Goal: Task Accomplishment & Management: Complete application form

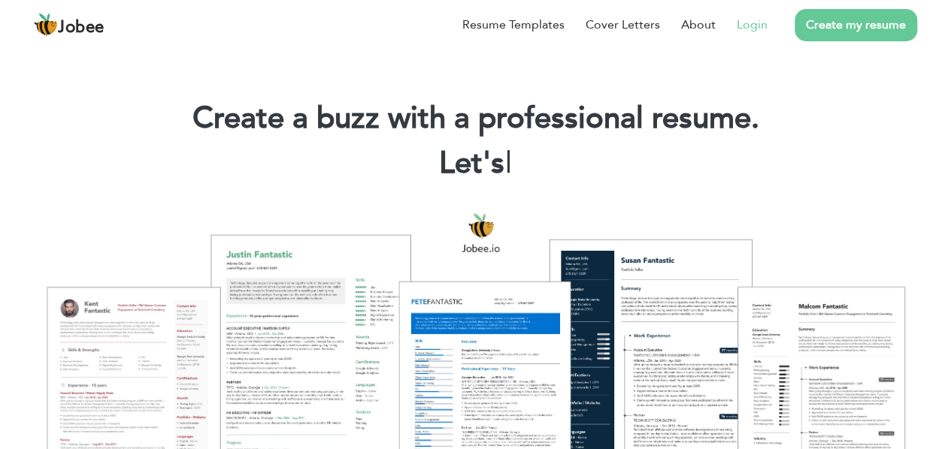
click at [755, 21] on link "Login" at bounding box center [752, 25] width 31 height 18
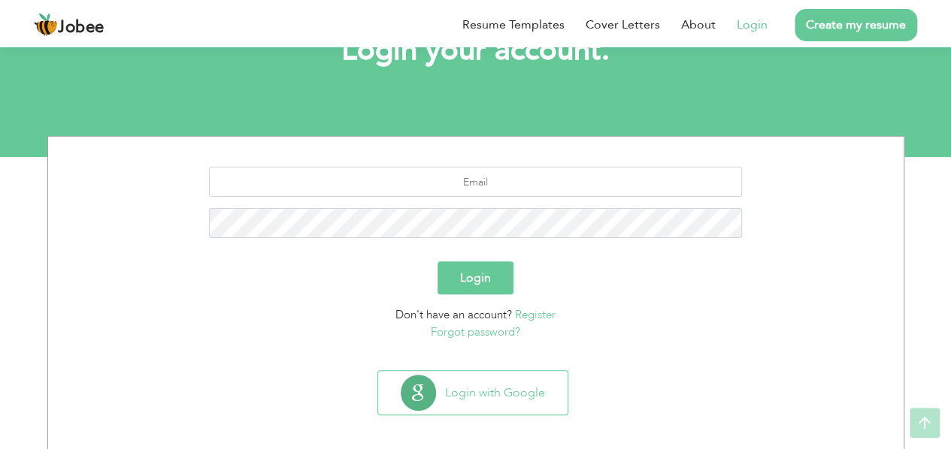
scroll to position [121, 0]
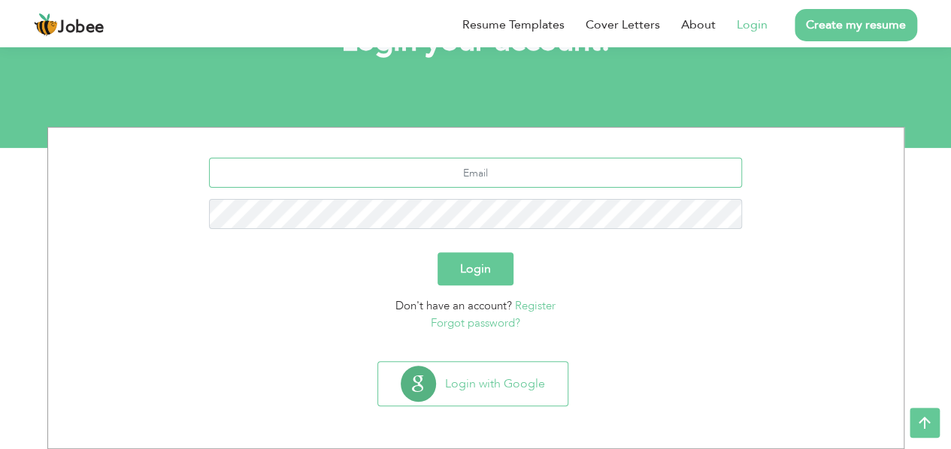
click at [492, 174] on input "text" at bounding box center [475, 173] width 533 height 30
type input "abdullah.arif522@gmail.com"
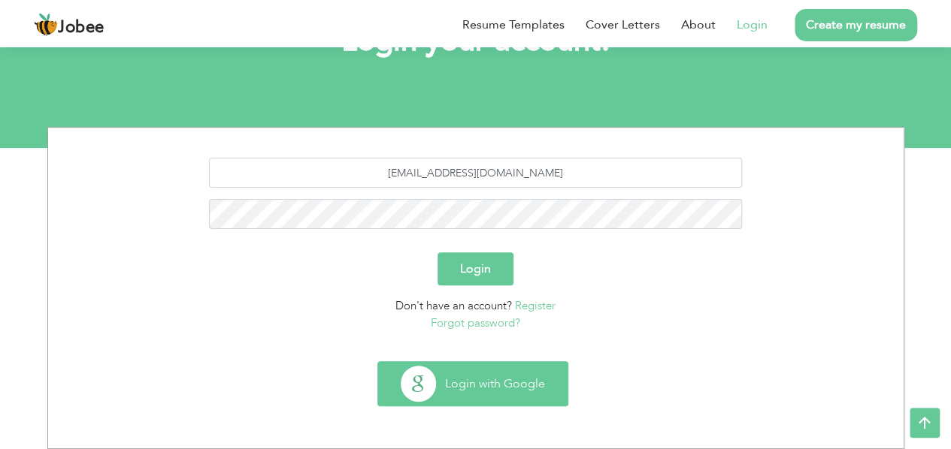
click at [467, 393] on button "Login with Google" at bounding box center [472, 384] width 189 height 44
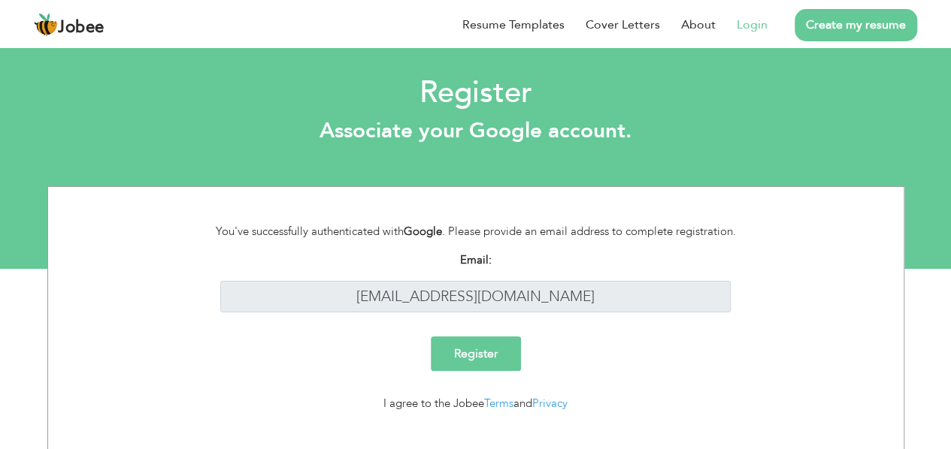
click at [746, 26] on link "Login" at bounding box center [752, 25] width 31 height 18
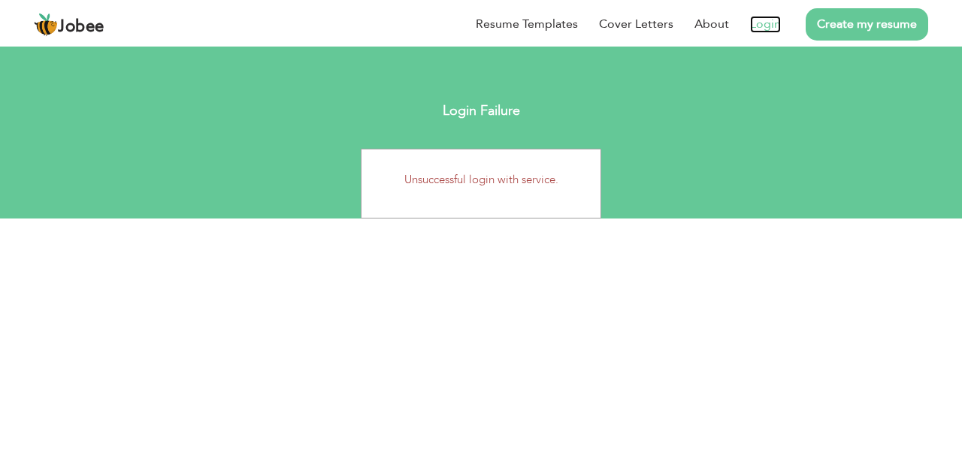
click at [765, 25] on link "Login" at bounding box center [765, 24] width 31 height 17
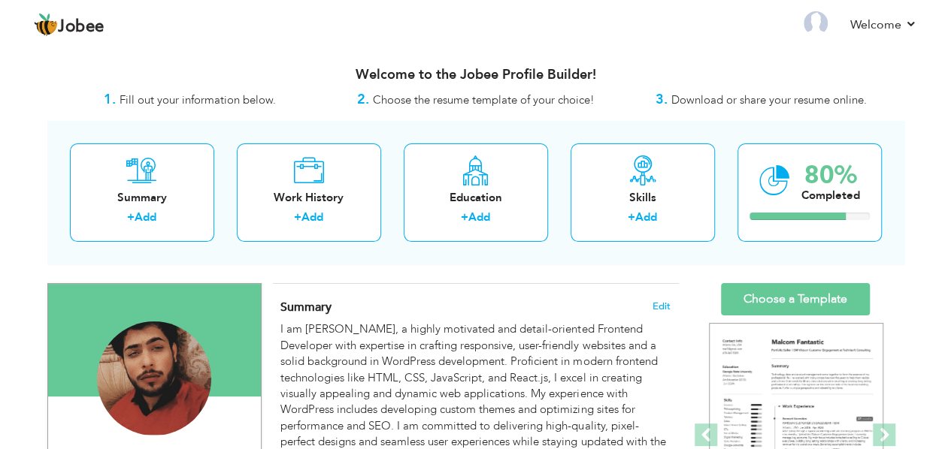
click at [398, 75] on h3 "Welcome to the Jobee Profile Builder!" at bounding box center [475, 75] width 857 height 15
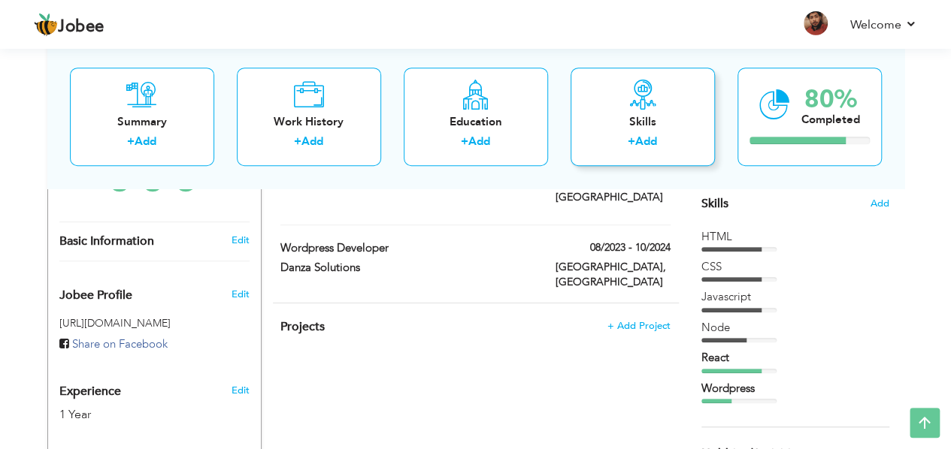
scroll to position [374, 0]
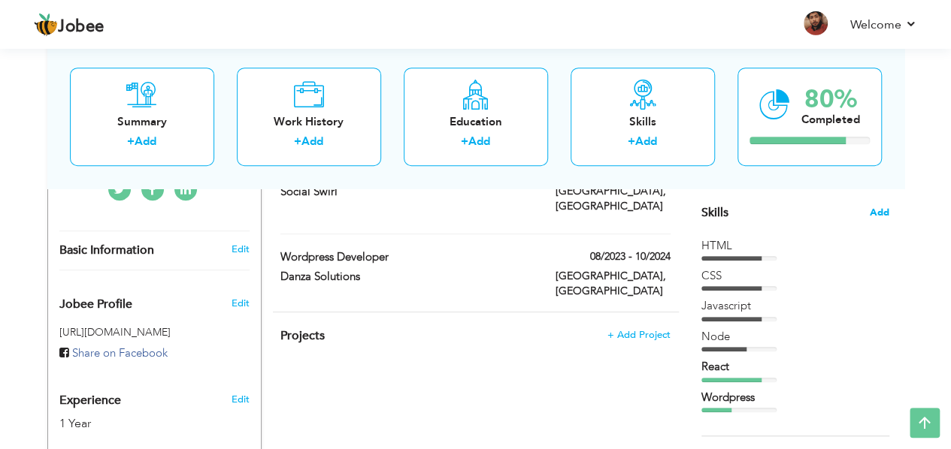
click at [884, 206] on span "Add" at bounding box center [880, 213] width 20 height 14
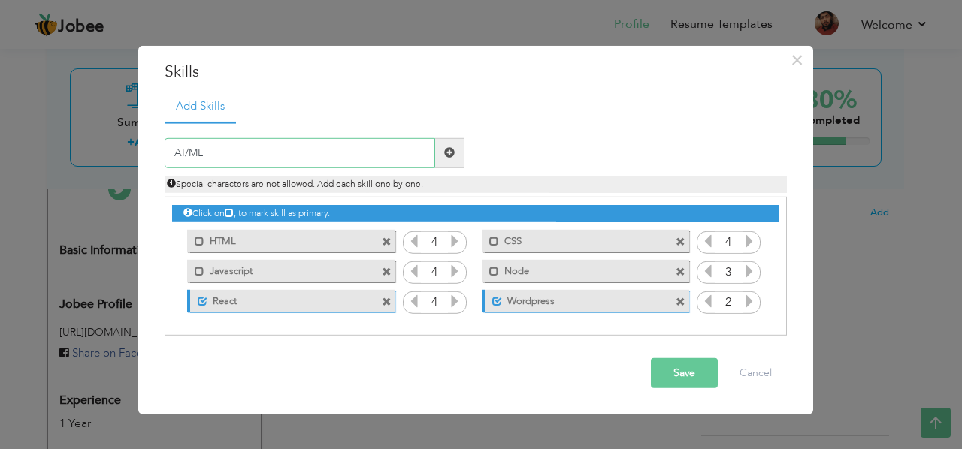
type input "AI/ML"
click at [455, 150] on span at bounding box center [449, 153] width 29 height 30
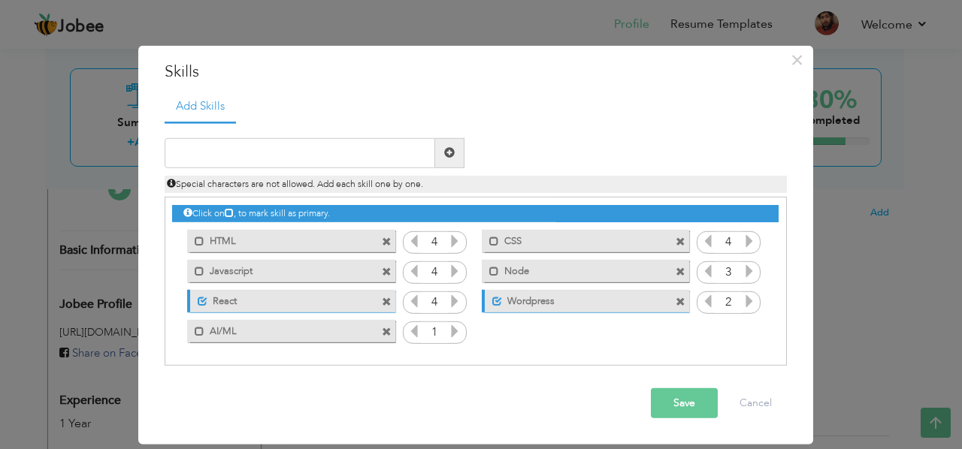
click at [455, 329] on icon at bounding box center [455, 332] width 14 height 14
click at [455, 330] on icon at bounding box center [455, 332] width 14 height 14
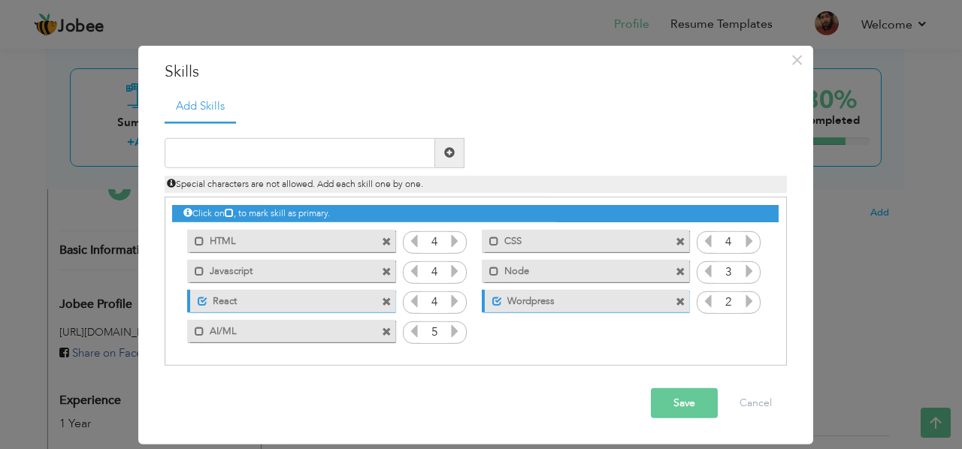
click at [455, 330] on icon at bounding box center [455, 332] width 14 height 14
click at [416, 333] on icon at bounding box center [414, 332] width 14 height 14
click at [417, 333] on icon at bounding box center [414, 332] width 14 height 14
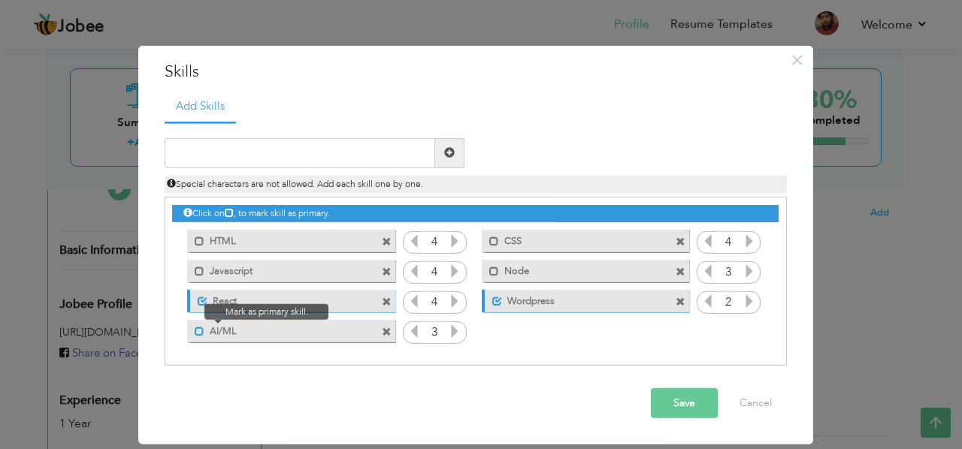
click at [200, 329] on span at bounding box center [200, 332] width 10 height 10
click at [674, 397] on button "Save" at bounding box center [684, 404] width 67 height 30
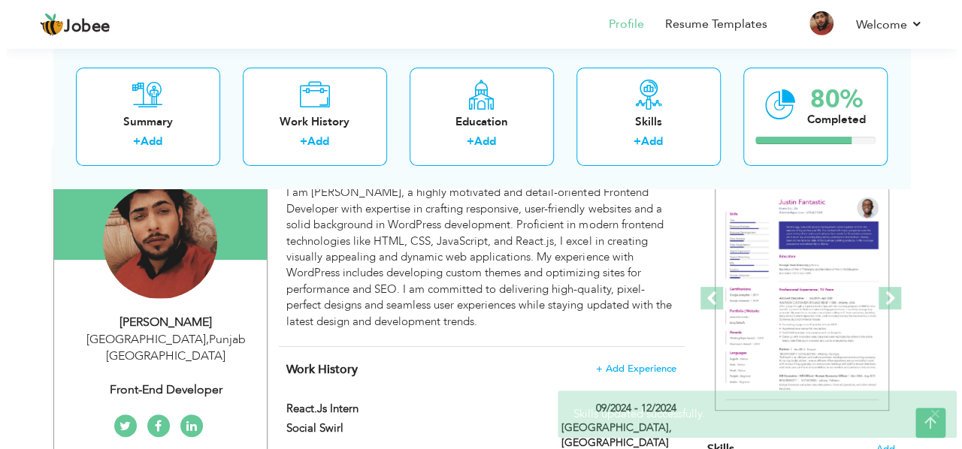
scroll to position [138, 0]
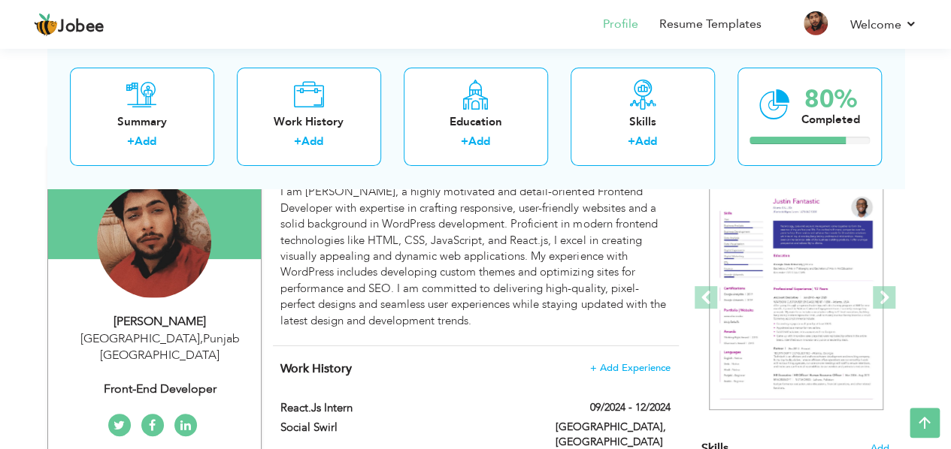
click at [207, 381] on div "Front-end Developer" at bounding box center [159, 389] width 201 height 17
type input "[PERSON_NAME]"
type input "03484692380"
select select "number:166"
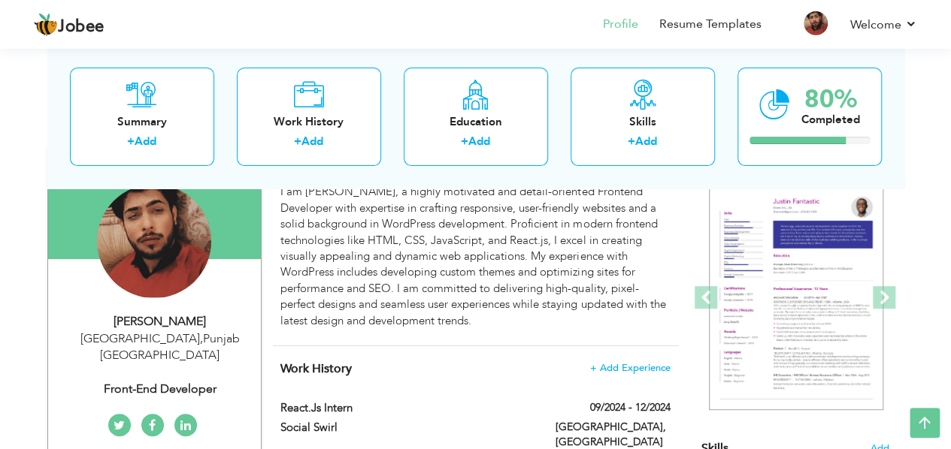
type input "[GEOGRAPHIC_DATA]"
select select "number:3"
type input "Front-end Developer"
type input "https://www.linkedin.com/in/abdullah-arif-27ba6826b?utm_source=share&utm_campai…"
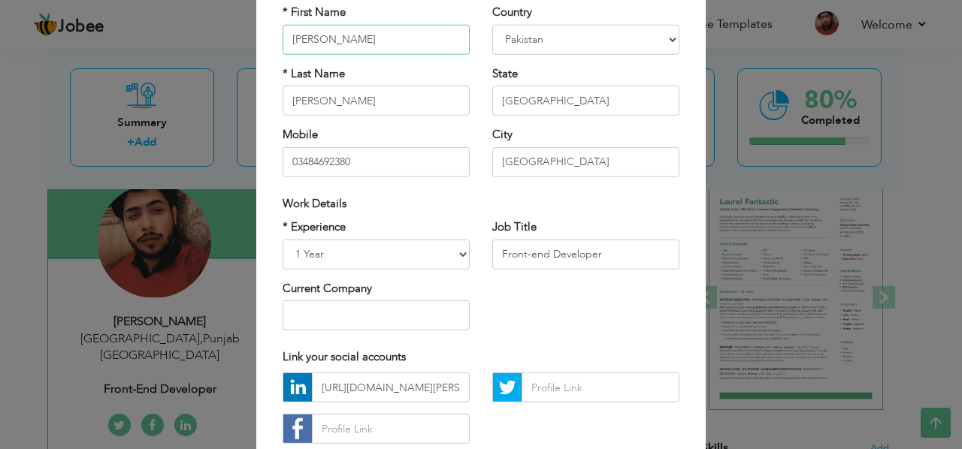
scroll to position [129, 0]
click at [547, 253] on input "Front-end Developer" at bounding box center [585, 253] width 187 height 30
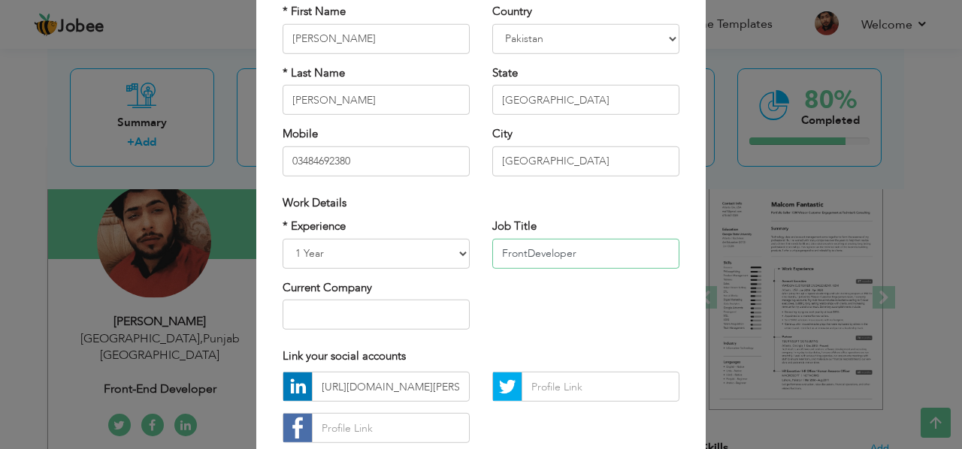
type input "Developer"
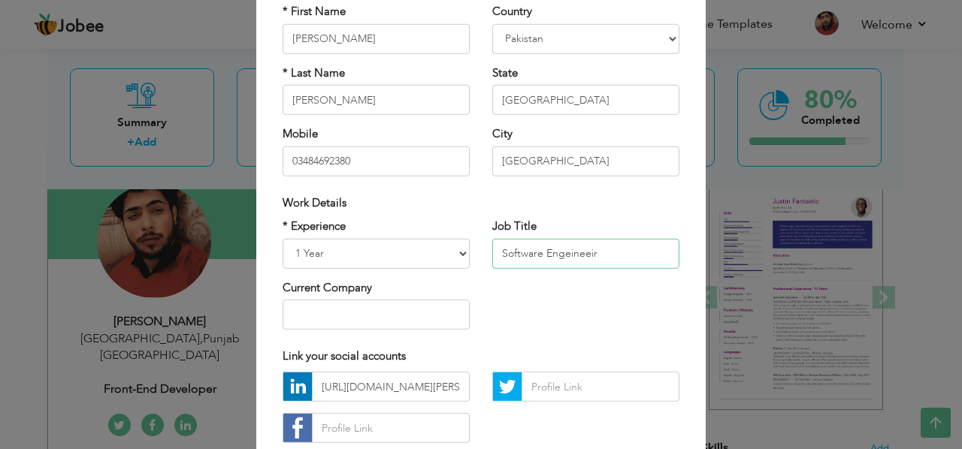
paste input "software enginee"
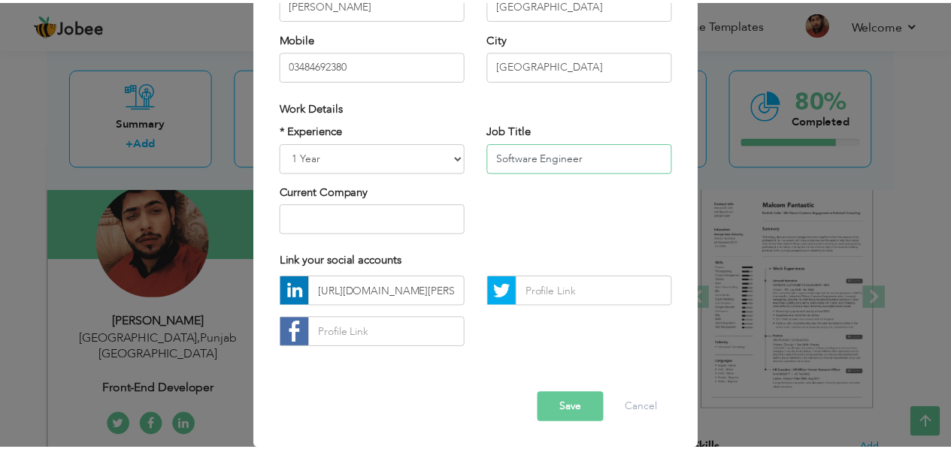
scroll to position [225, 0]
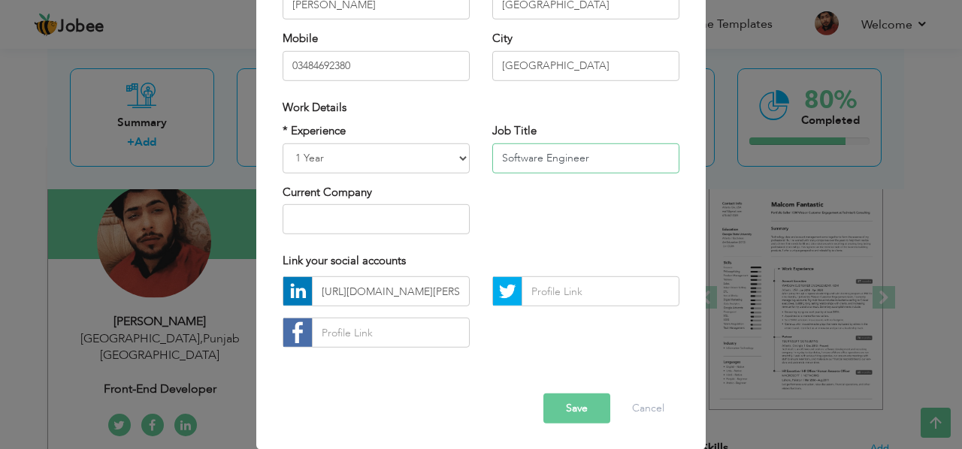
type input "Software Engineer"
click at [572, 408] on button "Save" at bounding box center [576, 409] width 67 height 30
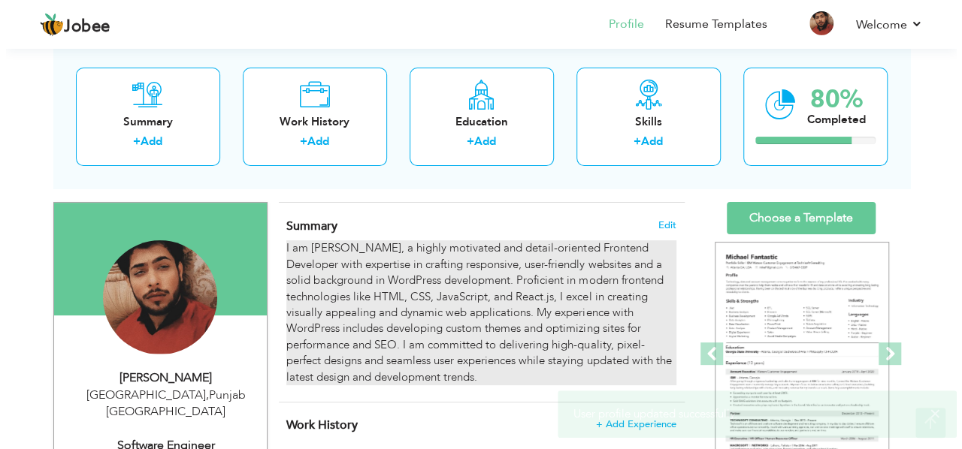
scroll to position [86, 0]
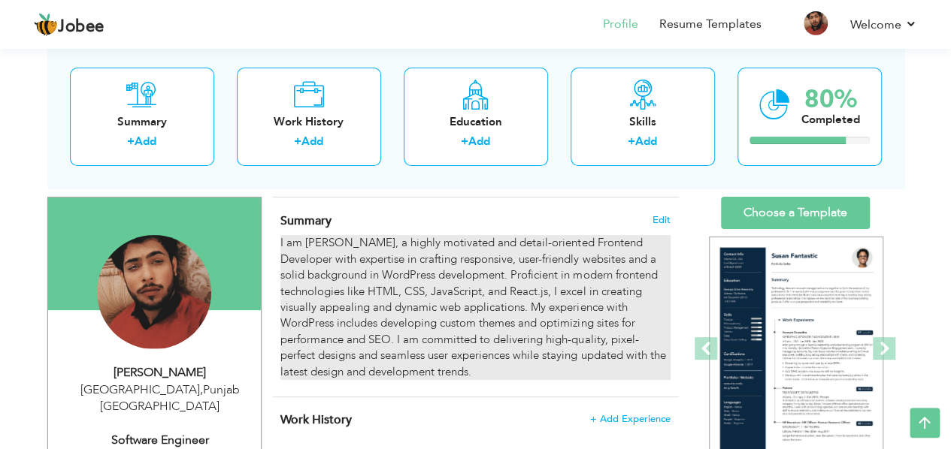
click at [619, 286] on div "I am Abdulah Arif, a highly motivated and detail-oriented Frontend Developer wi…" at bounding box center [474, 307] width 389 height 145
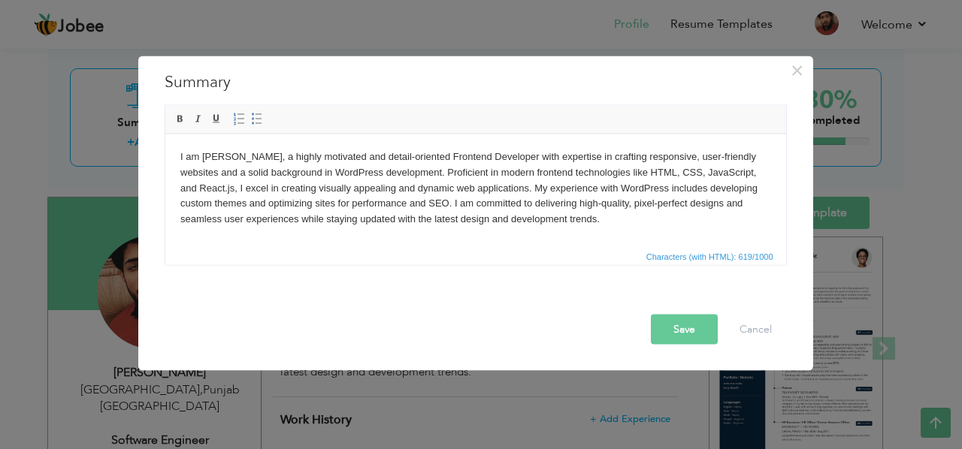
click at [519, 192] on body "I am Abdulah Arif, a highly motivated and detail-oriented Frontend Developer wi…" at bounding box center [475, 188] width 591 height 78
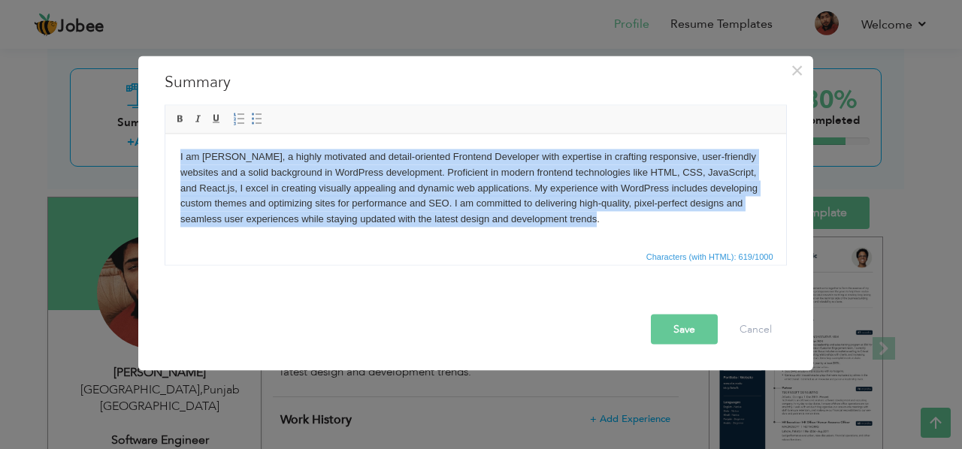
copy body "I am Abdulah Arif, a highly motivated and detail-oriented Frontend Developer wi…"
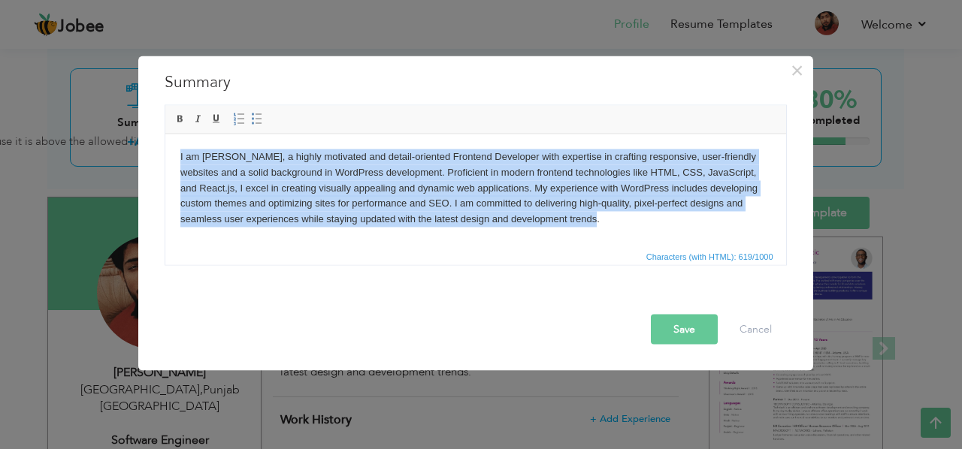
click at [502, 210] on body "I am Abdulah Arif, a highly motivated and detail-oriented Frontend Developer wi…" at bounding box center [475, 188] width 591 height 78
click at [663, 224] on body "I am Abdulah Arif, a highly motivated and detail-oriented Frontend Developer wi…" at bounding box center [475, 188] width 591 height 78
click at [498, 161] on body "I am Abdulah Arif, a highly motivated and detail-oriented Frontend Developer wi…" at bounding box center [475, 188] width 591 height 78
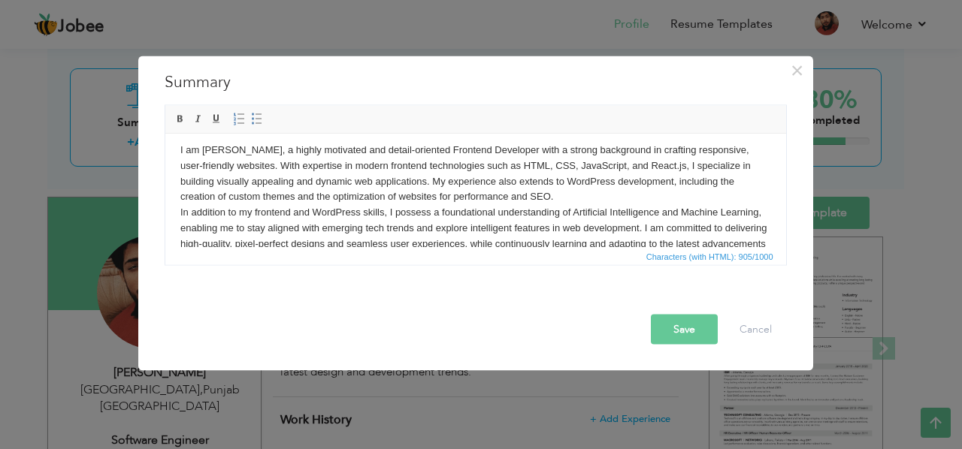
scroll to position [8, 0]
click at [571, 196] on body "I am Abdulah Arif, a highly motivated and detail-oriented Frontend Developer wi…" at bounding box center [475, 203] width 591 height 125
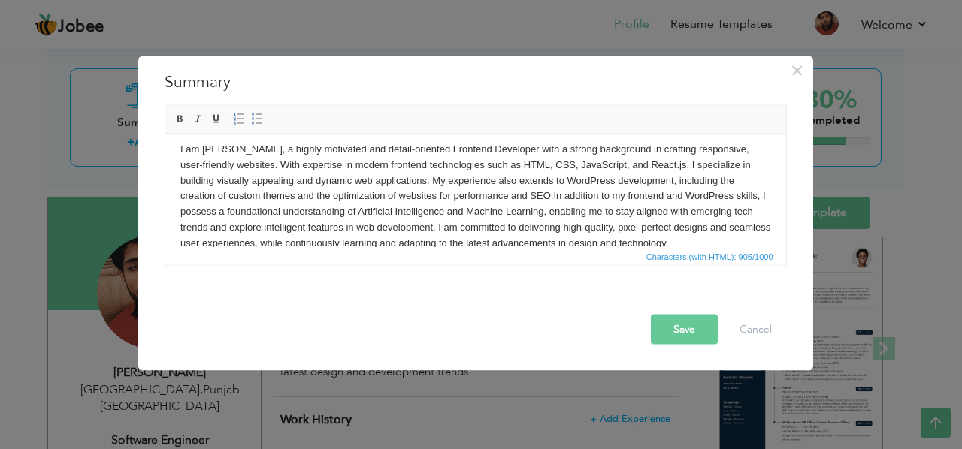
click at [672, 331] on button "Save" at bounding box center [684, 330] width 67 height 30
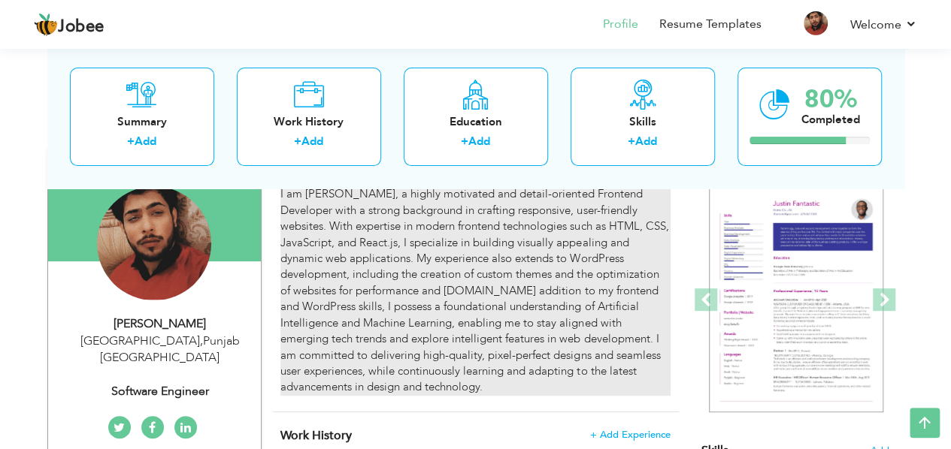
scroll to position [129, 0]
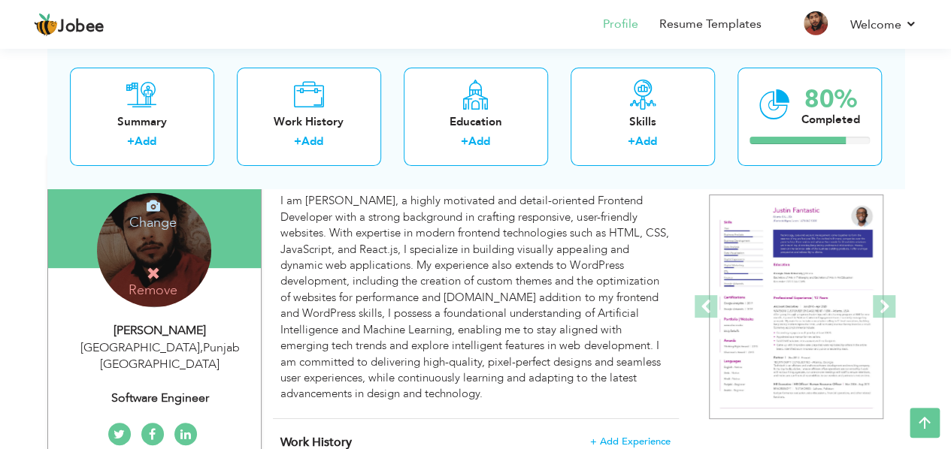
click at [155, 269] on icon at bounding box center [154, 274] width 14 height 14
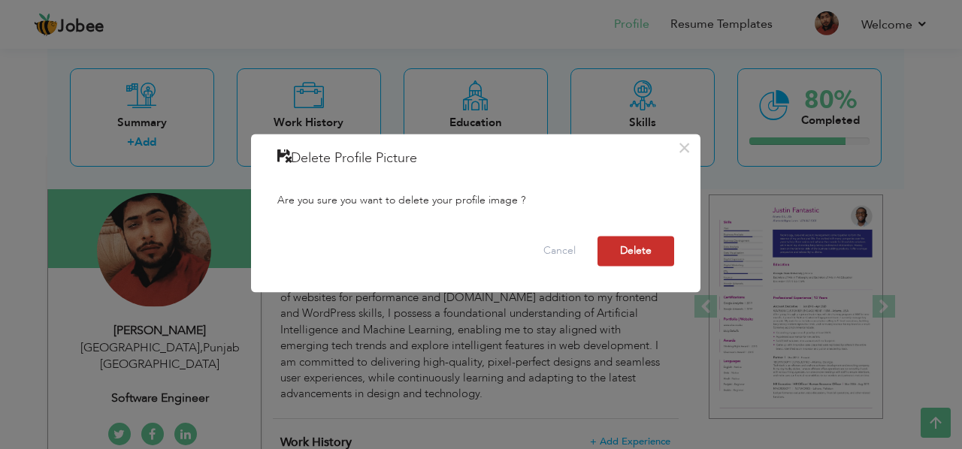
click at [661, 250] on button "Delete" at bounding box center [635, 252] width 77 height 30
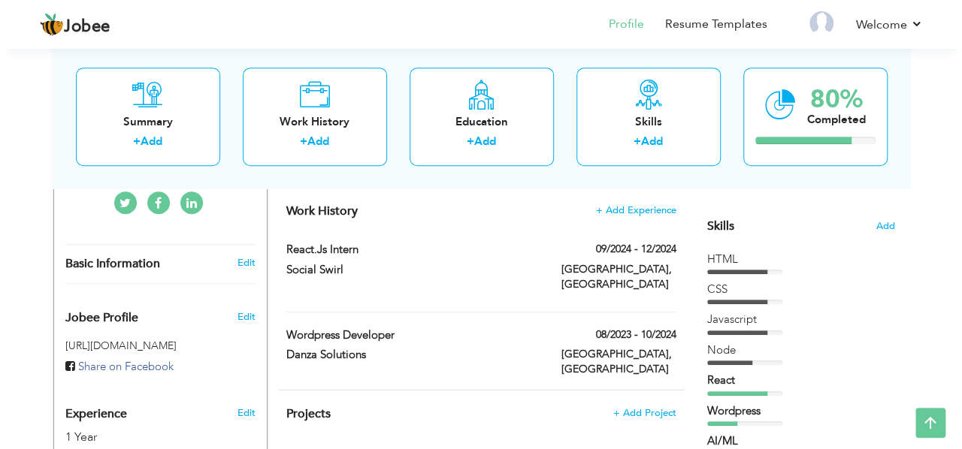
scroll to position [359, 0]
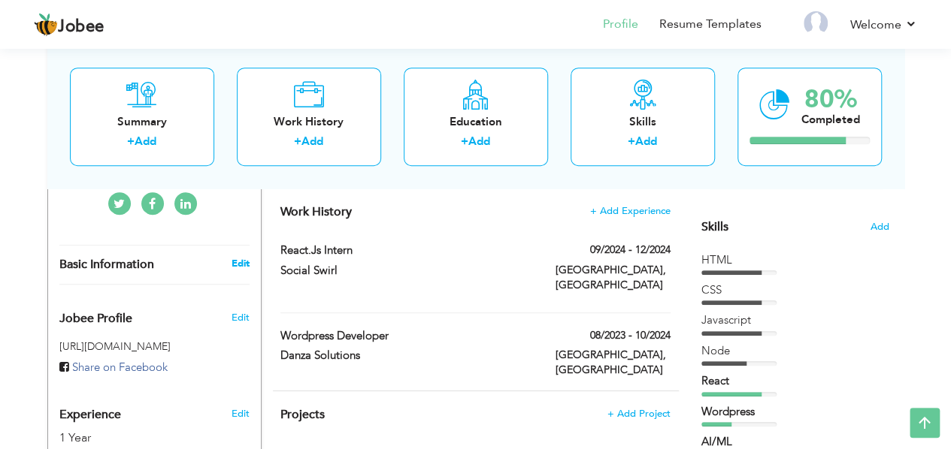
click at [242, 257] on link "Edit" at bounding box center [240, 264] width 18 height 14
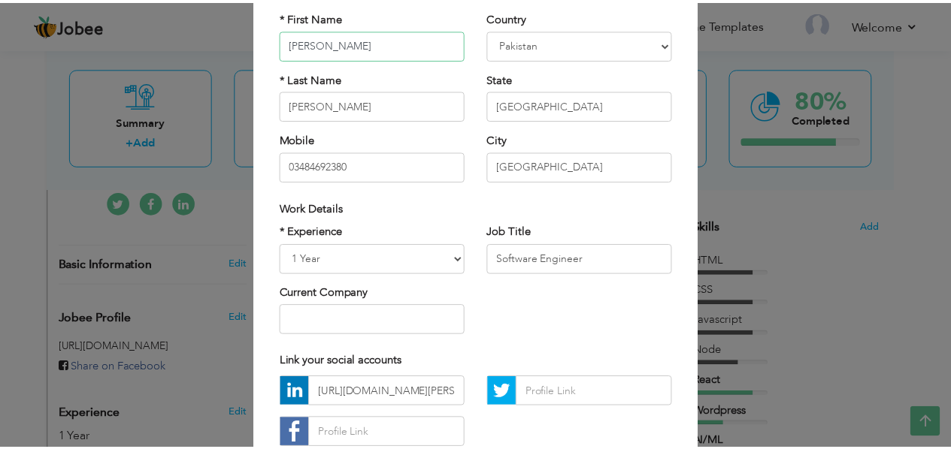
scroll to position [225, 0]
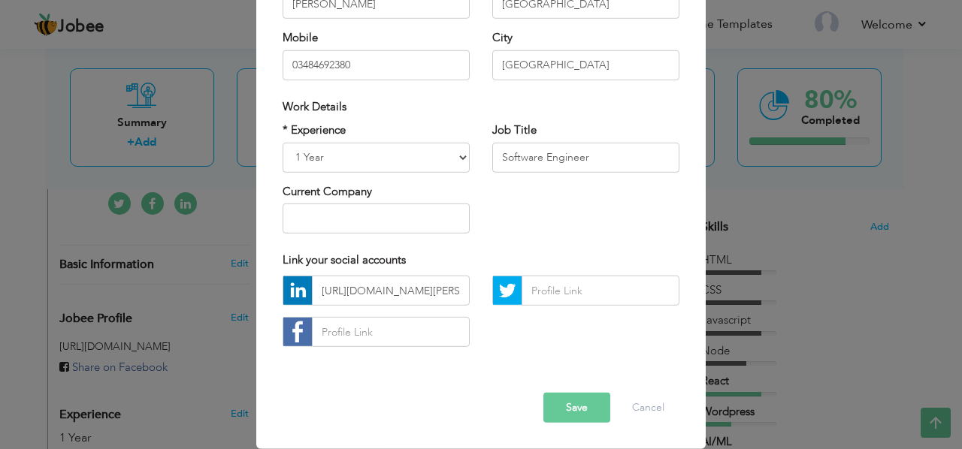
click at [558, 408] on button "Save" at bounding box center [576, 408] width 67 height 30
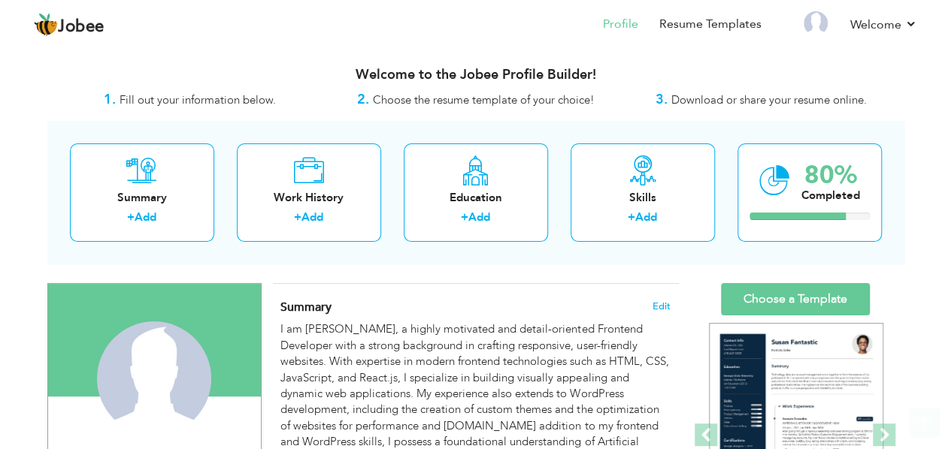
scroll to position [1, 0]
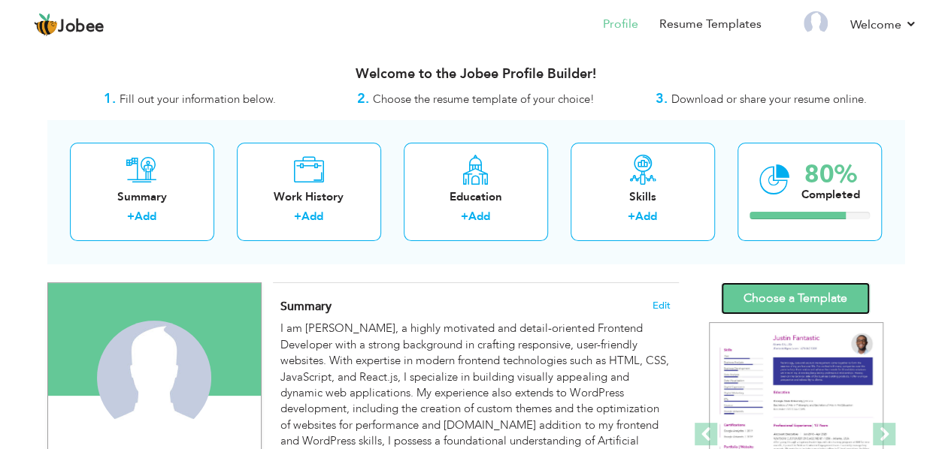
click at [782, 291] on link "Choose a Template" at bounding box center [795, 299] width 149 height 32
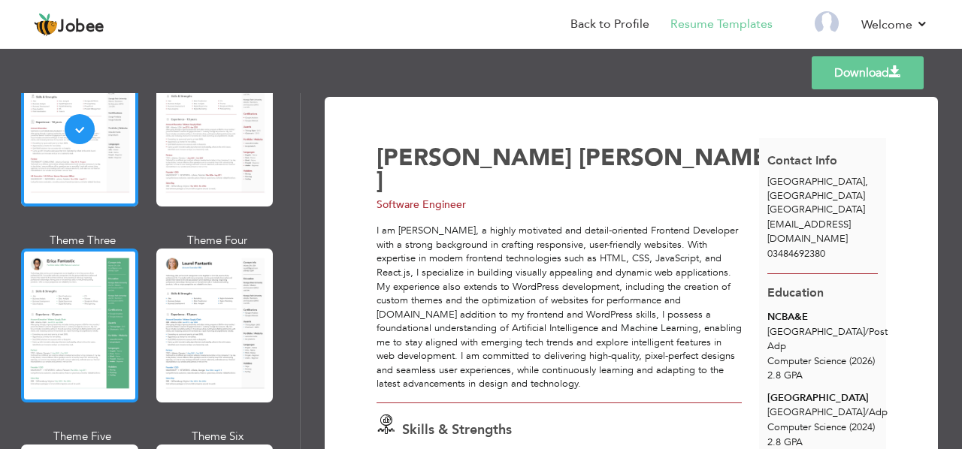
scroll to position [148, 0]
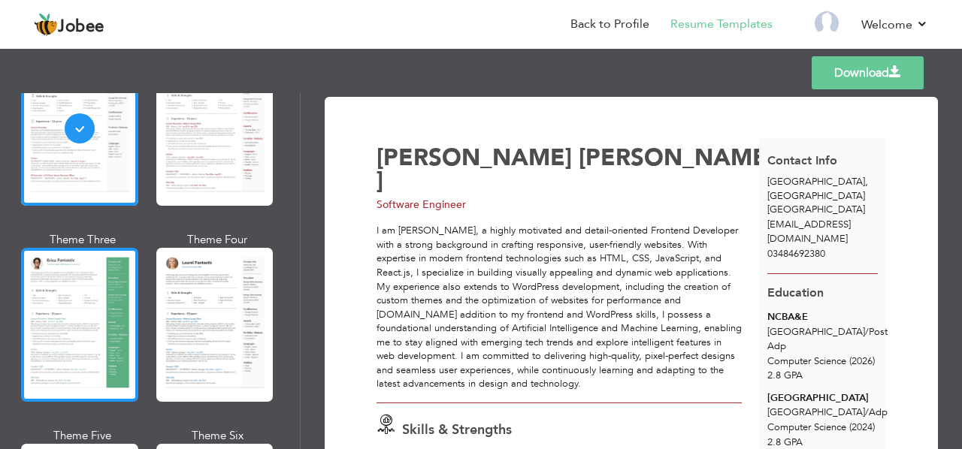
click at [75, 328] on div at bounding box center [79, 325] width 117 height 154
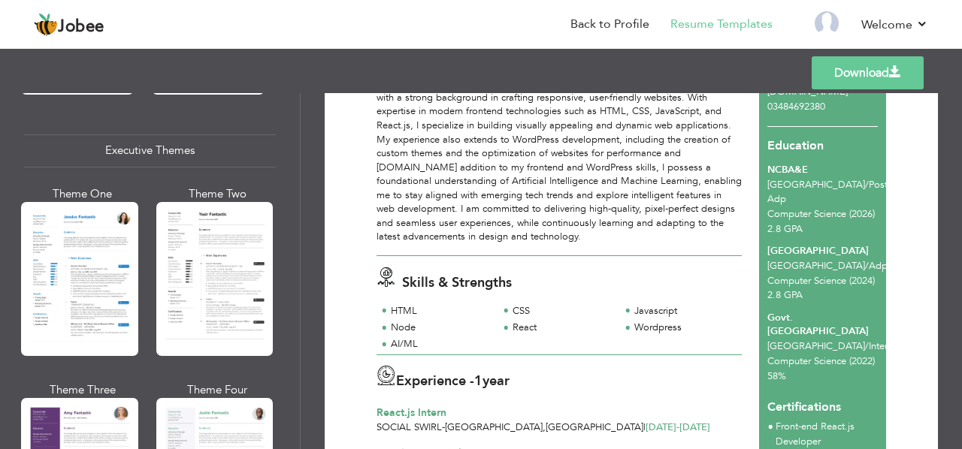
scroll to position [1101, 0]
click at [92, 262] on div at bounding box center [79, 278] width 117 height 154
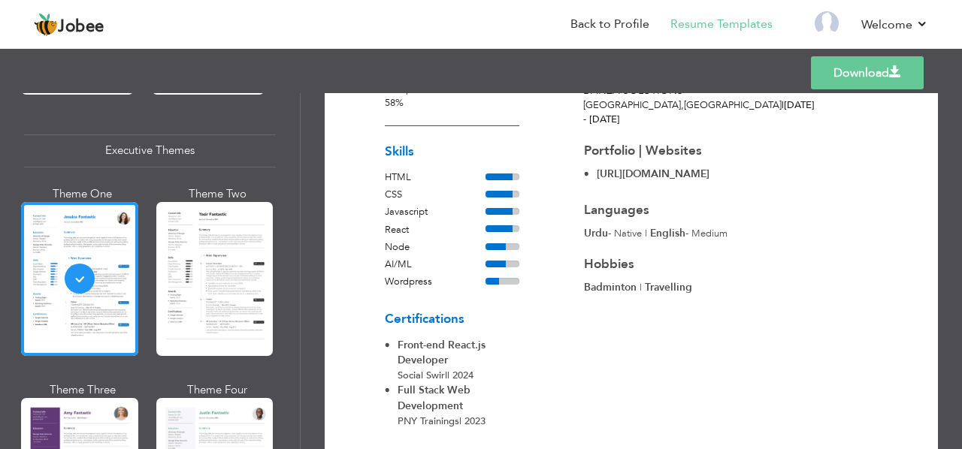
scroll to position [464, 0]
click at [852, 68] on link "Download" at bounding box center [867, 72] width 113 height 33
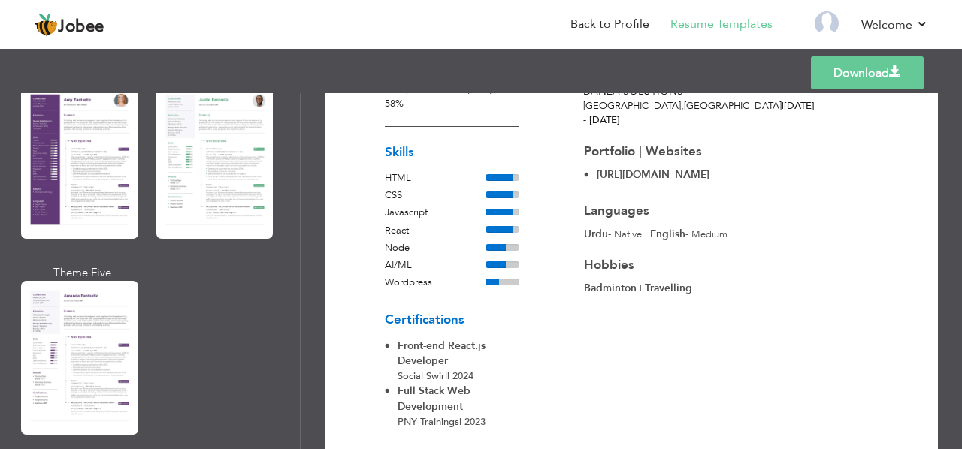
scroll to position [1418, 0]
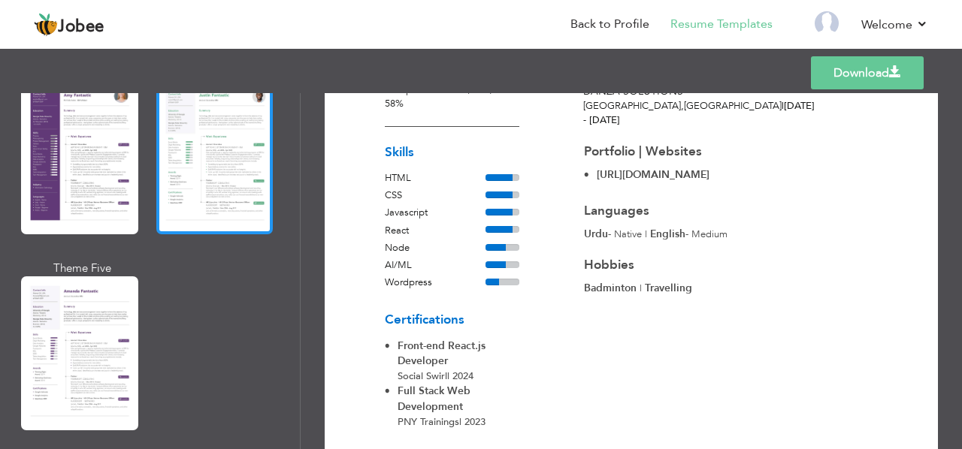
click at [242, 153] on div at bounding box center [214, 157] width 117 height 154
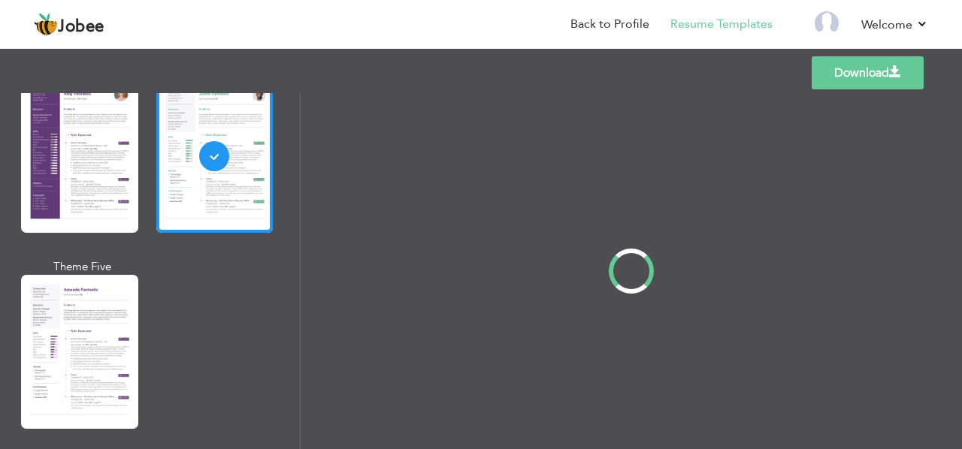
scroll to position [0, 0]
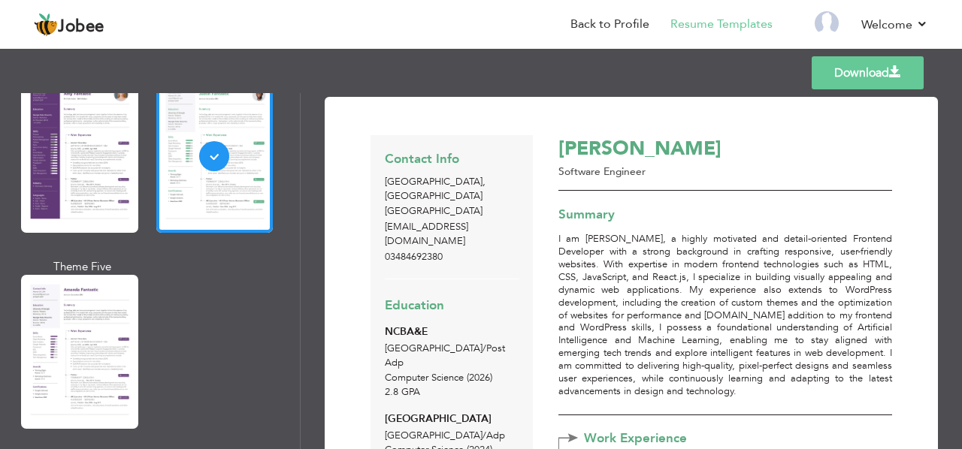
click at [844, 74] on link "Download" at bounding box center [868, 72] width 112 height 33
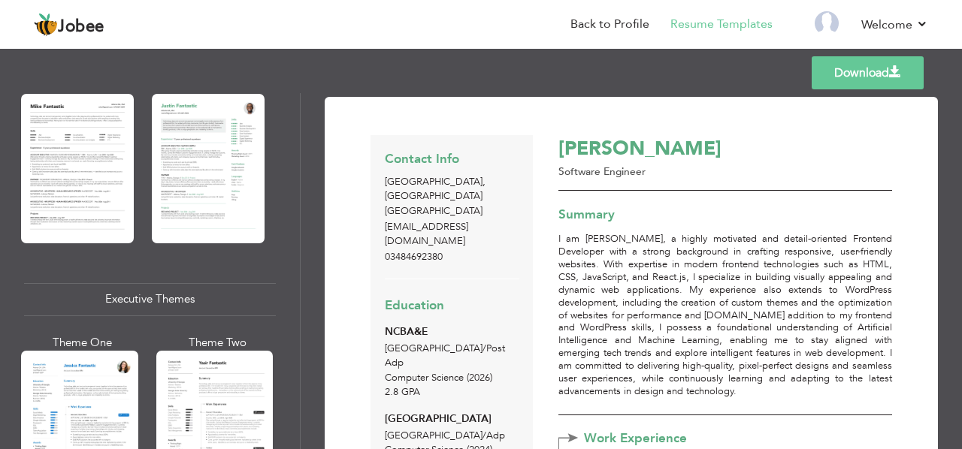
scroll to position [903, 0]
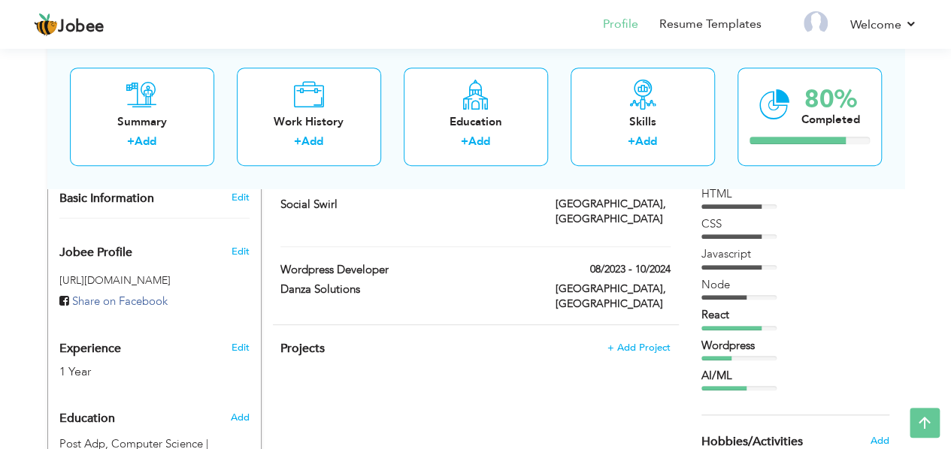
scroll to position [428, 0]
